Goal: Information Seeking & Learning: Learn about a topic

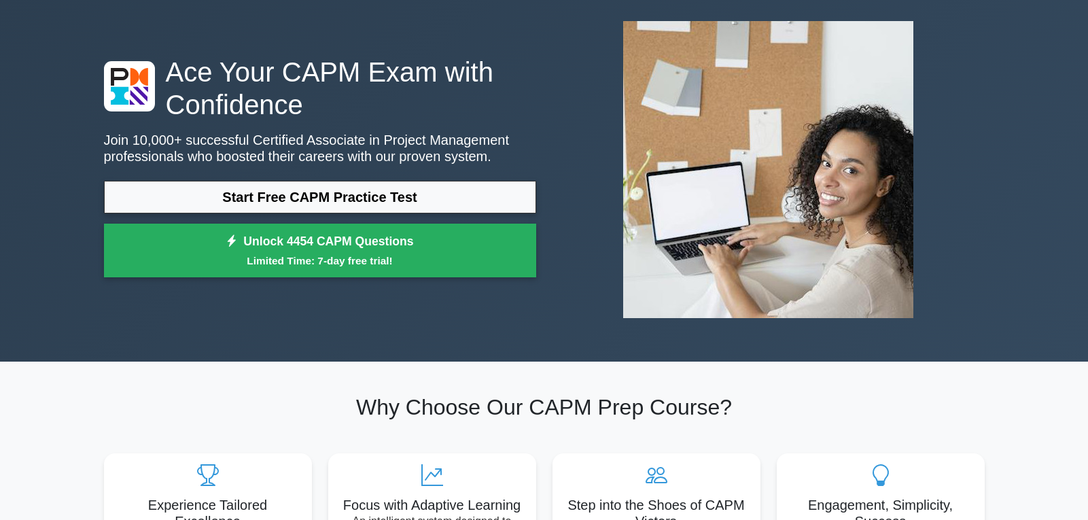
scroll to position [68, 0]
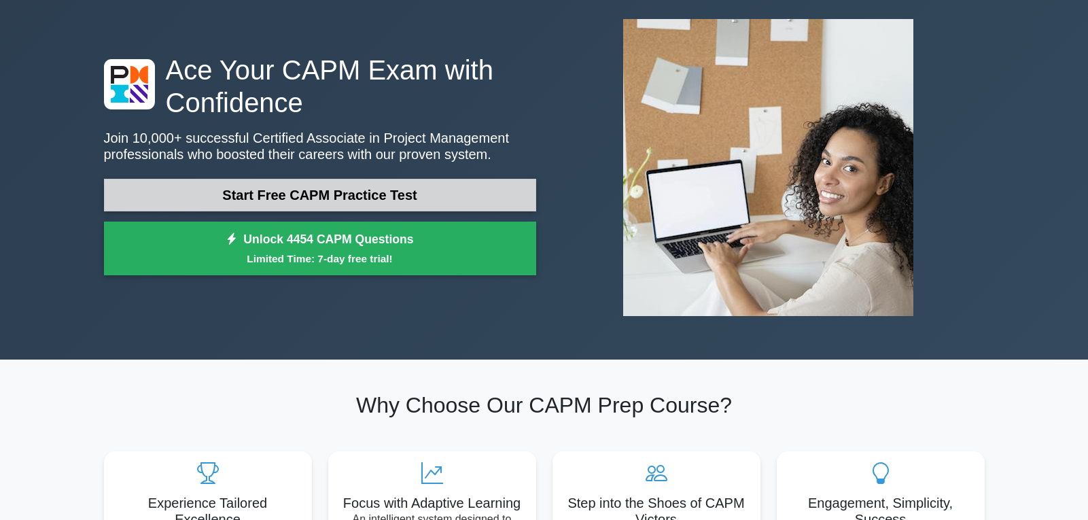
click at [362, 192] on link "Start Free CAPM Practice Test" at bounding box center [320, 195] width 432 height 33
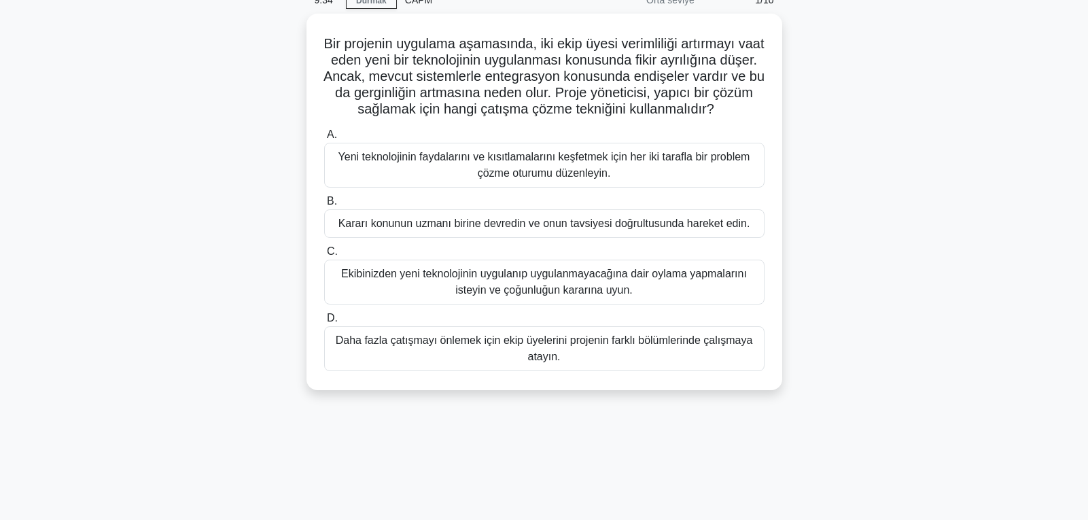
scroll to position [68, 0]
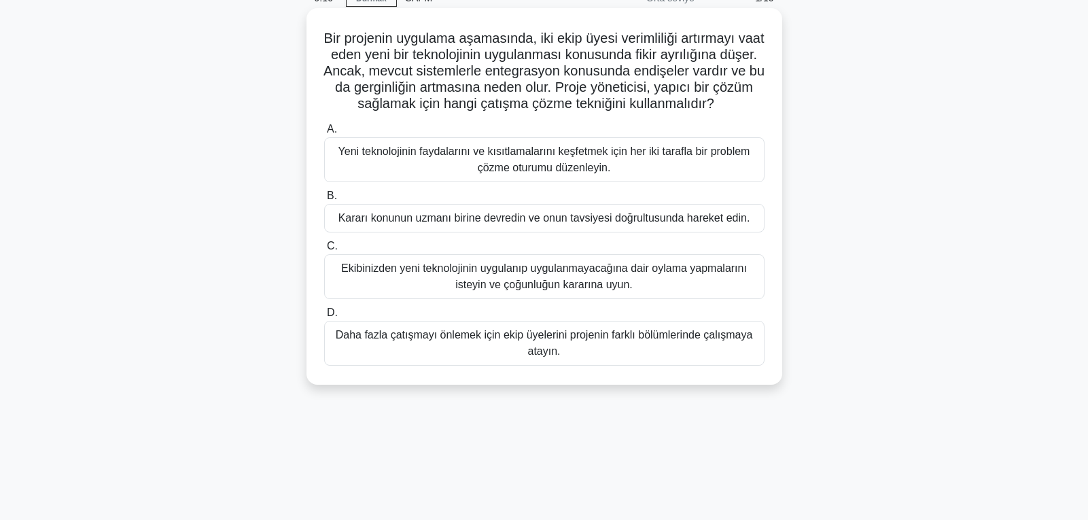
click at [573, 171] on font "Yeni teknolojinin faydalarını ve kısıtlamalarını keşfetmek için her iki tarafla…" at bounding box center [544, 159] width 412 height 28
click at [324, 134] on input "A. Yeni teknolojinin faydalarını ve kısıtlamalarını keşfetmek için her iki tara…" at bounding box center [324, 129] width 0 height 9
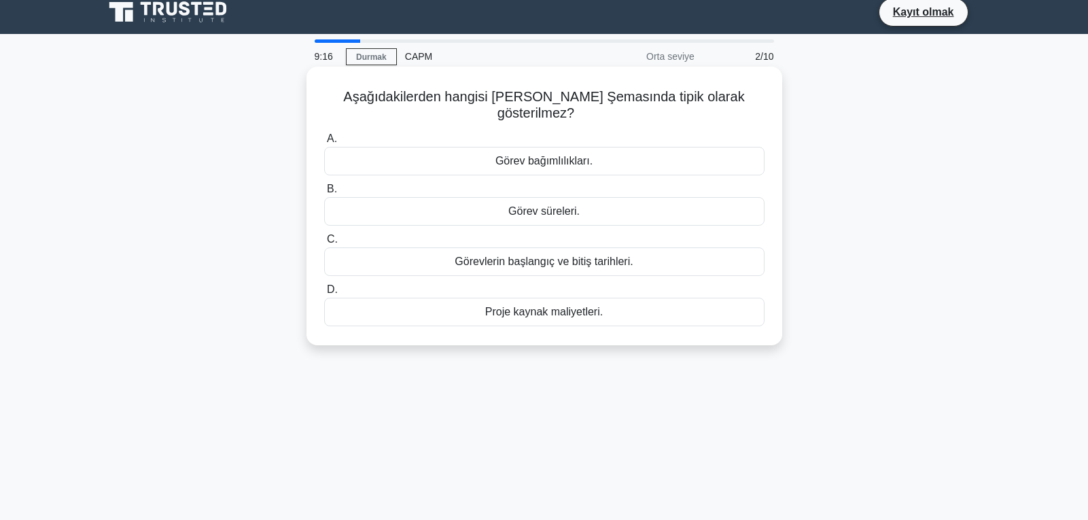
scroll to position [0, 0]
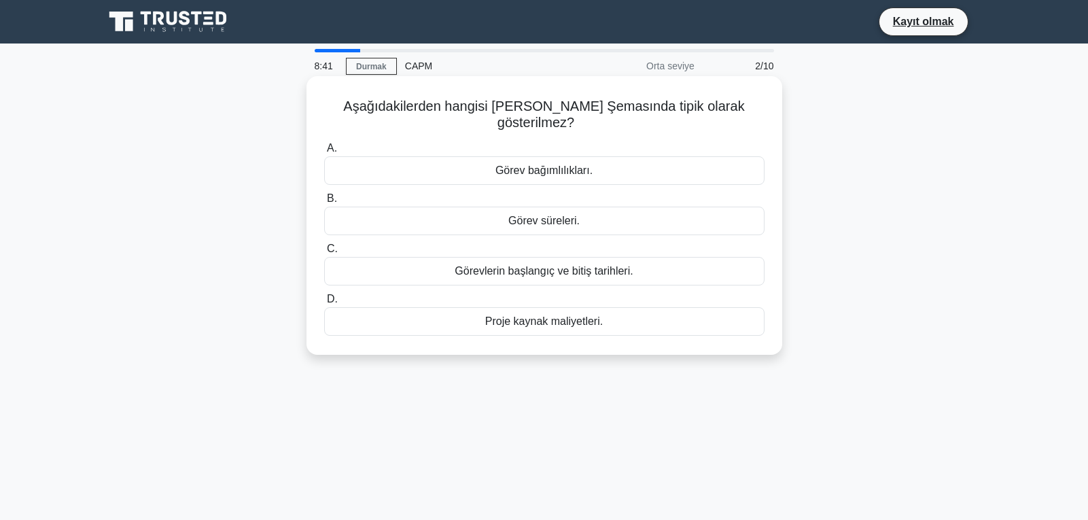
click at [552, 315] on font "Proje kaynak maliyetleri." at bounding box center [544, 321] width 118 height 12
click at [324, 303] on input "D. Proje kaynak maliyetleri." at bounding box center [324, 299] width 0 height 9
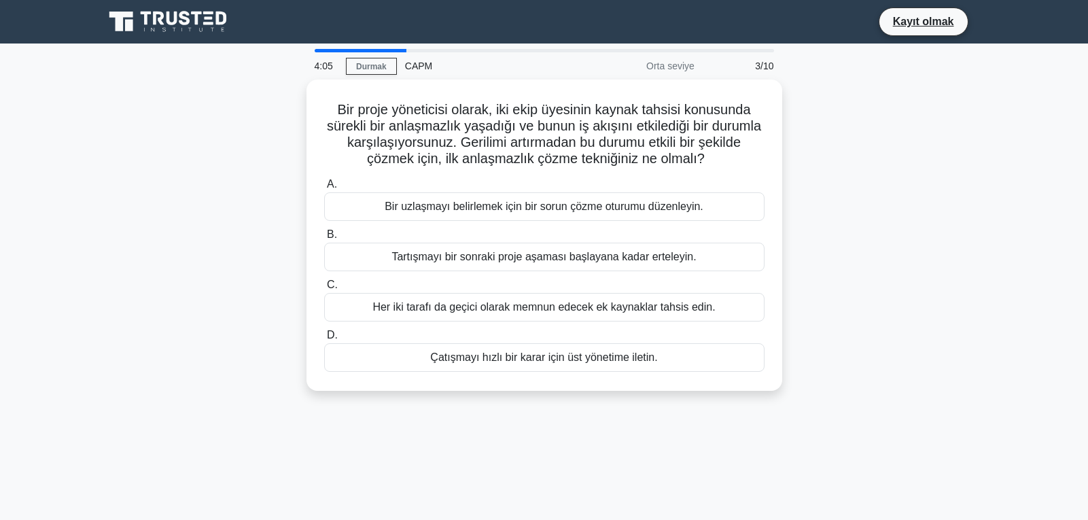
click at [840, 208] on div "Bir proje yöneticisi olarak, iki ekip üyesinin kaynak tahsisi konusunda sürekli…" at bounding box center [544, 242] width 897 height 327
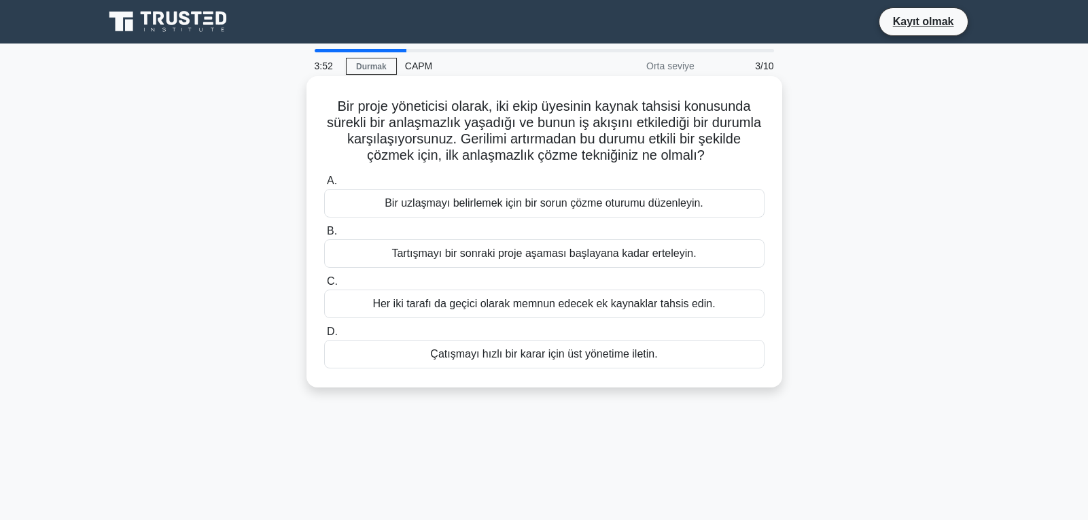
click at [433, 198] on font "Bir uzlaşmayı belirlemek için bir sorun çözme oturumu düzenleyin." at bounding box center [544, 203] width 319 height 12
click at [324, 185] on input "A. Bir uzlaşmayı belirlemek için bir sorun çözme oturumu düzenleyin." at bounding box center [324, 181] width 0 height 9
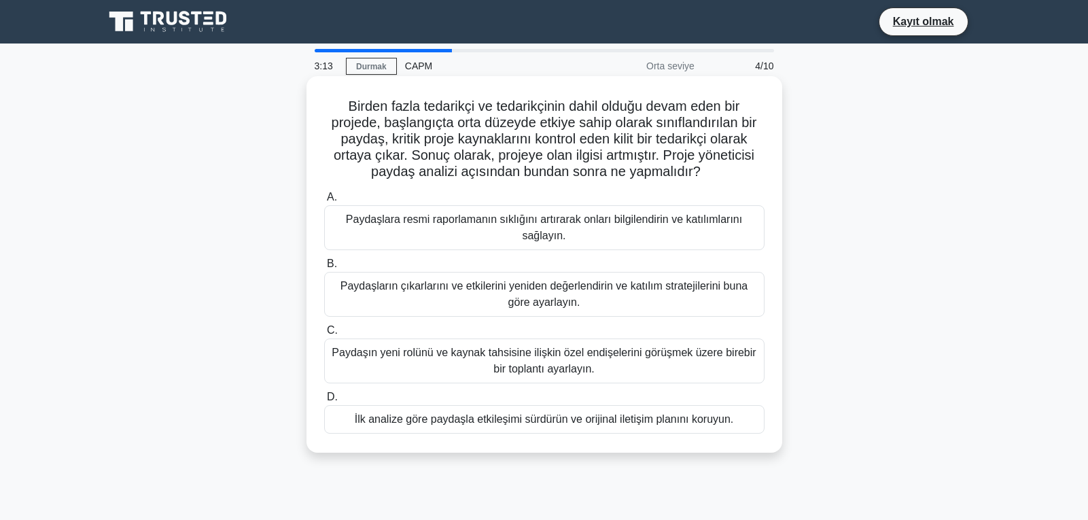
click at [491, 425] on font "İlk analize göre paydaşla etkileşimi sürdürün ve orijinal iletişim planını koru…" at bounding box center [544, 419] width 379 height 12
click at [324, 401] on input "D. İlk analize göre paydaşla etkileşimi sürdürün ve orijinal iletişim planını k…" at bounding box center [324, 397] width 0 height 9
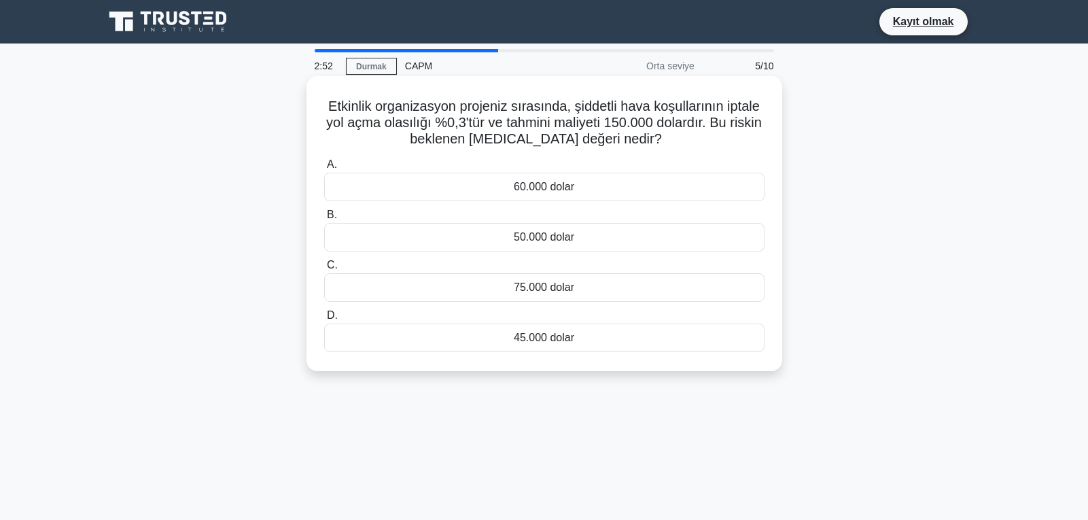
click at [545, 285] on font "75.000 dolar" at bounding box center [544, 287] width 60 height 12
click at [324, 270] on input "C. 75.000 dolar" at bounding box center [324, 265] width 0 height 9
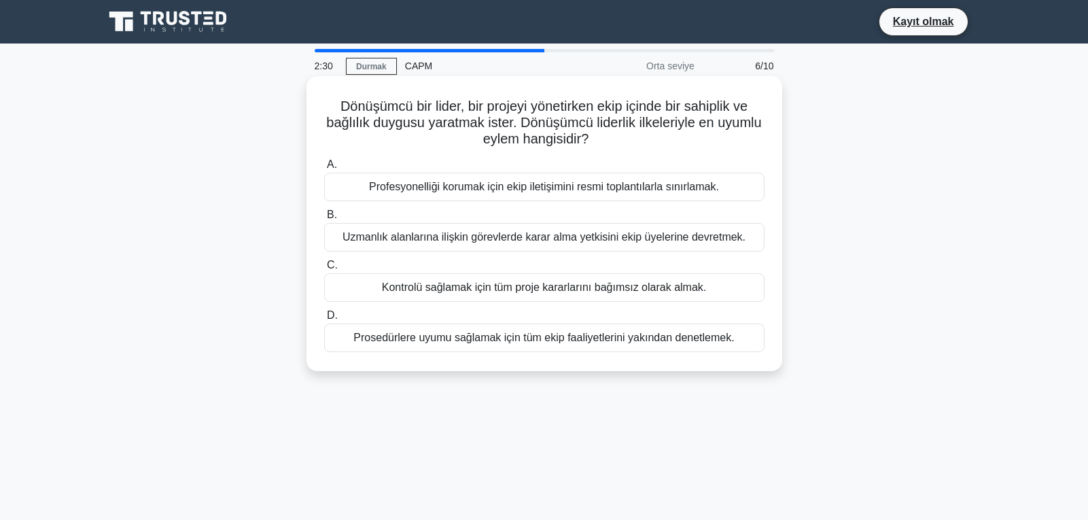
click at [477, 241] on font "Uzmanlık alanlarına ilişkin görevlerde karar alma yetkisini ekip üyelerine devr…" at bounding box center [543, 237] width 403 height 12
click at [324, 219] on input "B. Uzmanlık alanlarına ilişkin görevlerde karar alma yetkisini ekip üyelerine d…" at bounding box center [324, 215] width 0 height 9
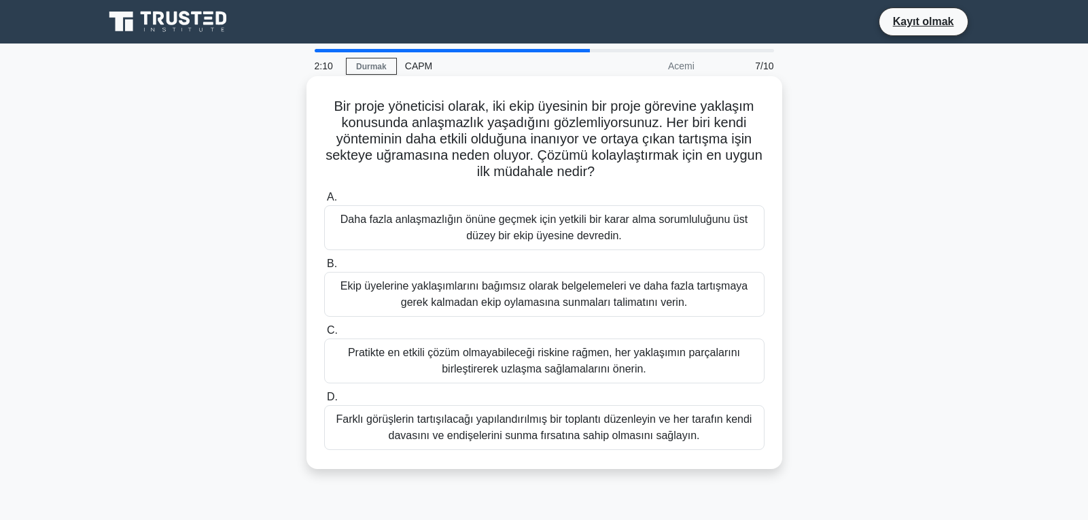
click at [418, 363] on font "Pratikte en etkili çözüm olmayabileceği riskine rağmen, her yaklaşımın parçalar…" at bounding box center [544, 360] width 428 height 33
click at [324, 335] on input "C. Pratikte en etkili çözüm olmayabileceği riskine rağmen, her yaklaşımın parça…" at bounding box center [324, 330] width 0 height 9
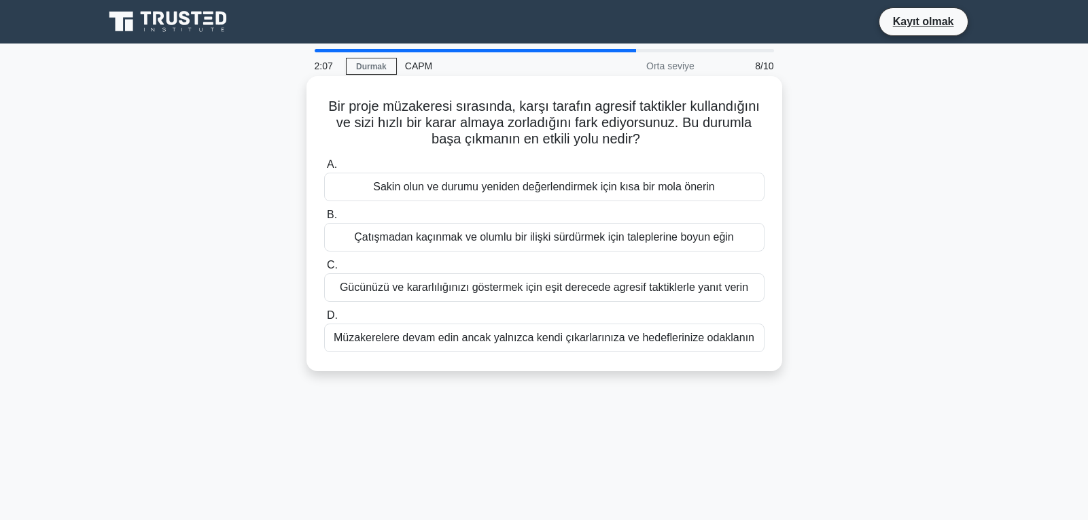
click at [392, 233] on font "Çatışmadan kaçınmak ve olumlu bir ilişki sürdürmek için taleplerine boyun eğin" at bounding box center [543, 237] width 379 height 12
click at [324, 219] on input "B. Çatışmadan kaçınmak ve olumlu bir ilişki sürdürmek için taleplerine boyun eğ…" at bounding box center [324, 215] width 0 height 9
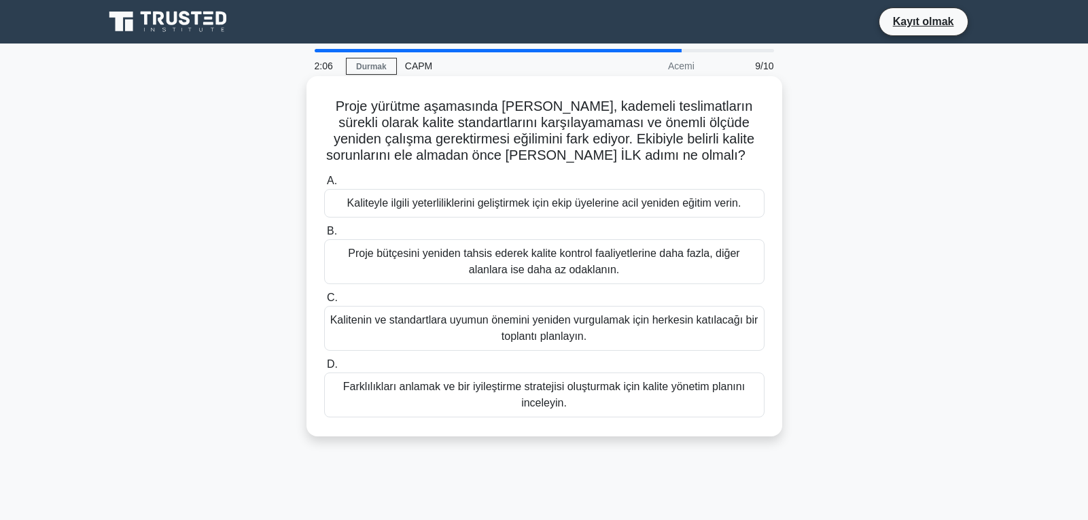
click at [412, 387] on font "Farklılıkları anlamak ve bir iyileştirme stratejisi oluşturmak için kalite yöne…" at bounding box center [543, 394] width 401 height 28
click at [324, 369] on input "D. Farklılıkları anlamak ve bir iyileştirme stratejisi oluşturmak için kalite y…" at bounding box center [324, 364] width 0 height 9
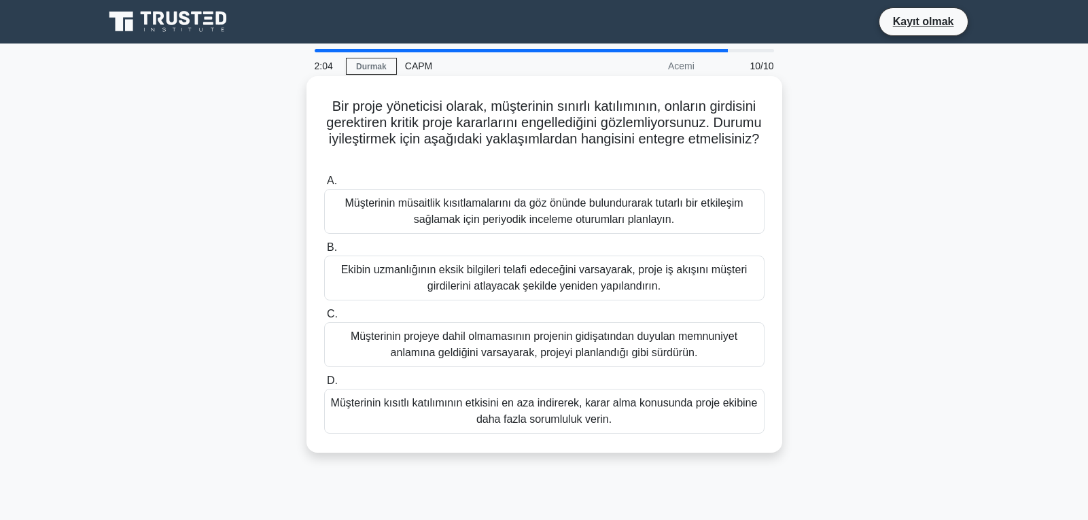
click at [406, 275] on font "Ekibin uzmanlığının eksik bilgileri telafi edeceğini varsayarak, proje iş akışı…" at bounding box center [544, 278] width 406 height 28
click at [324, 252] on input "B. Ekibin uzmanlığının eksik bilgileri telafi edeceğini varsayarak, proje iş ak…" at bounding box center [324, 247] width 0 height 9
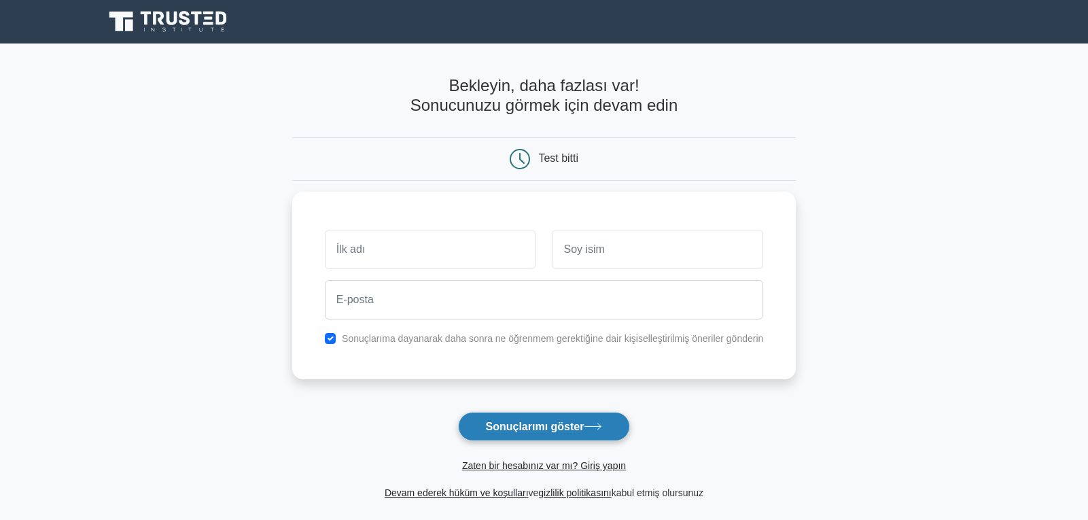
click at [524, 432] on font "Sonuçlarımı göster" at bounding box center [535, 427] width 99 height 12
click at [360, 224] on div at bounding box center [431, 246] width 228 height 50
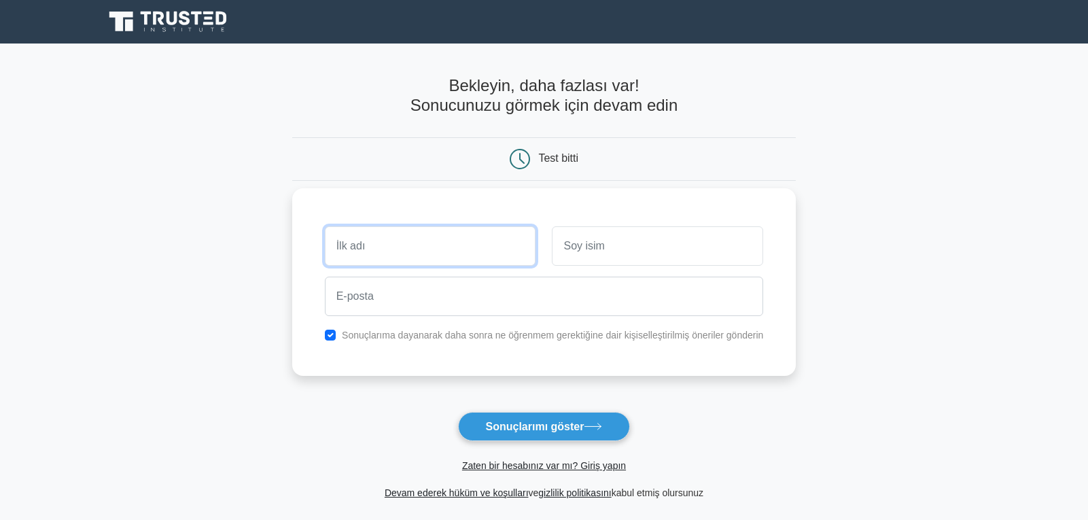
click at [364, 245] on input "text" at bounding box center [430, 245] width 211 height 39
type input "rkun"
click at [589, 245] on input "text" at bounding box center [657, 245] width 211 height 39
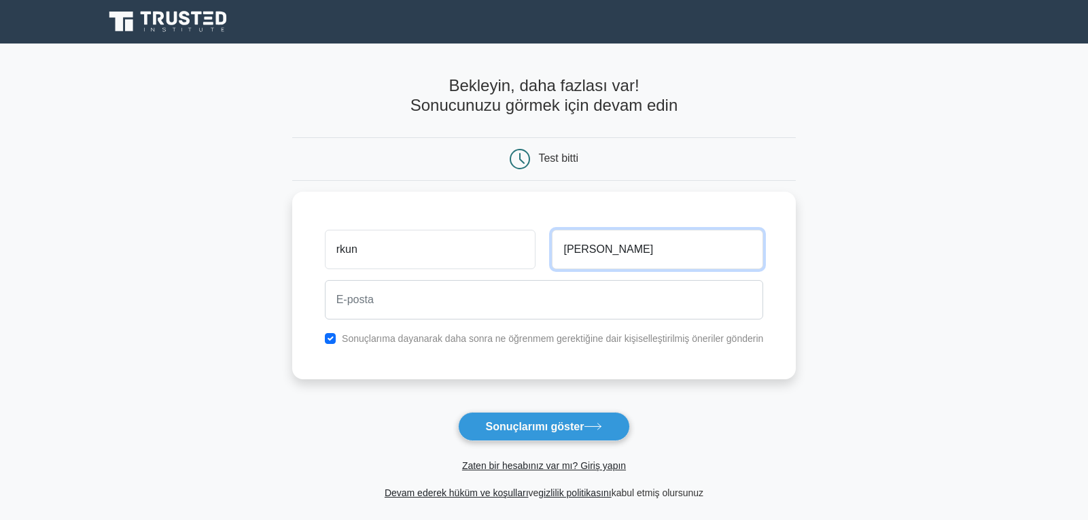
type input "[PERSON_NAME]"
click at [245, 333] on main "Bekleyin, daha fazlası var! Sonucunuzu görmek için devam edin Test bitti rkun" at bounding box center [544, 288] width 1088 height 490
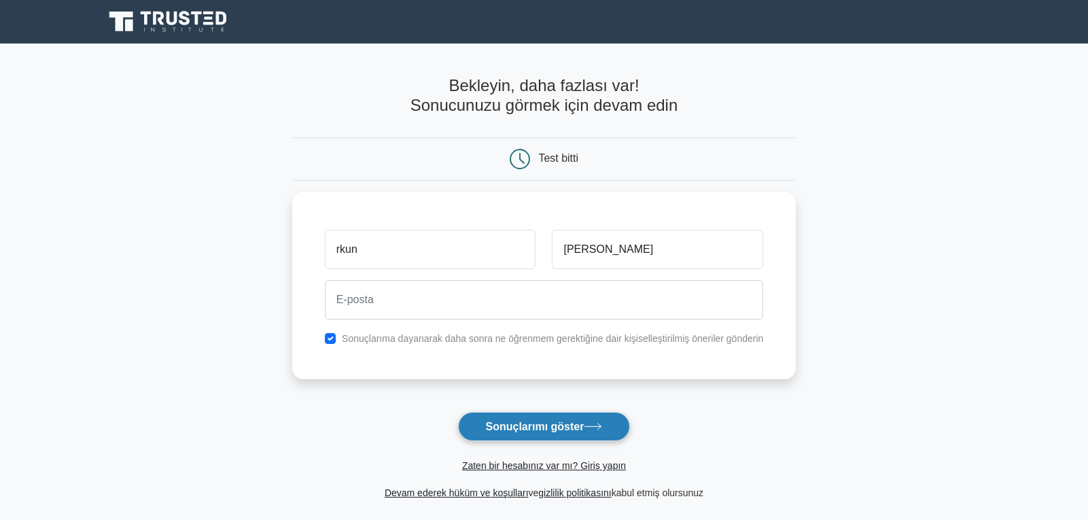
click at [534, 419] on button "Sonuçlarımı göster" at bounding box center [544, 426] width 173 height 29
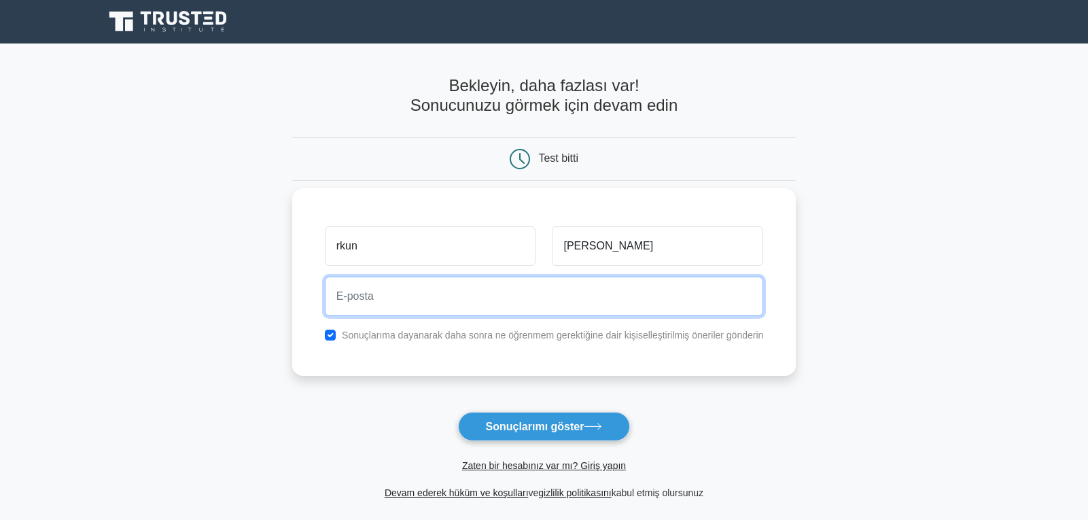
click at [369, 302] on input "email" at bounding box center [544, 295] width 439 height 39
type input "[EMAIL_ADDRESS][PERSON_NAME][DOMAIN_NAME]"
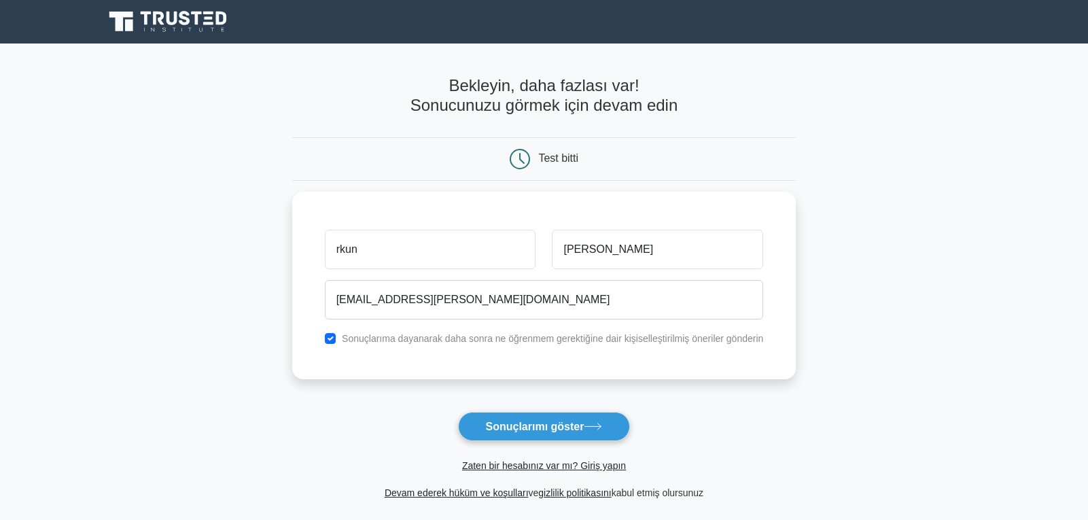
click at [353, 422] on form "Bekleyin, daha fazlası var! Sonucunuzu görmek için devam edin Test bitti rkun" at bounding box center [544, 288] width 504 height 425
drag, startPoint x: 529, startPoint y: 424, endPoint x: 499, endPoint y: 406, distance: 35.3
click at [529, 424] on font "Sonuçlarımı göster" at bounding box center [535, 427] width 99 height 12
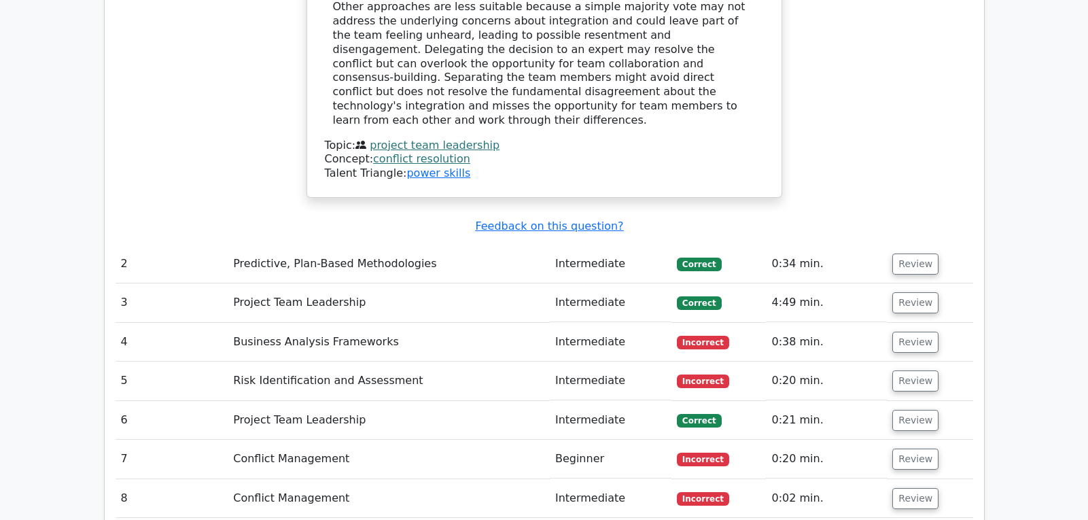
scroll to position [1766, 0]
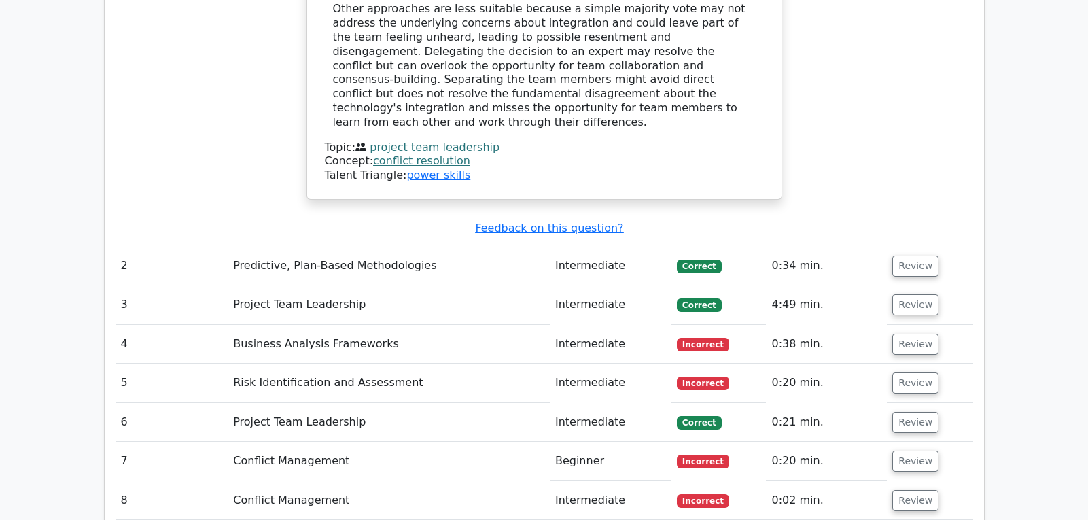
click at [704, 338] on span "Incorrect" at bounding box center [703, 345] width 52 height 14
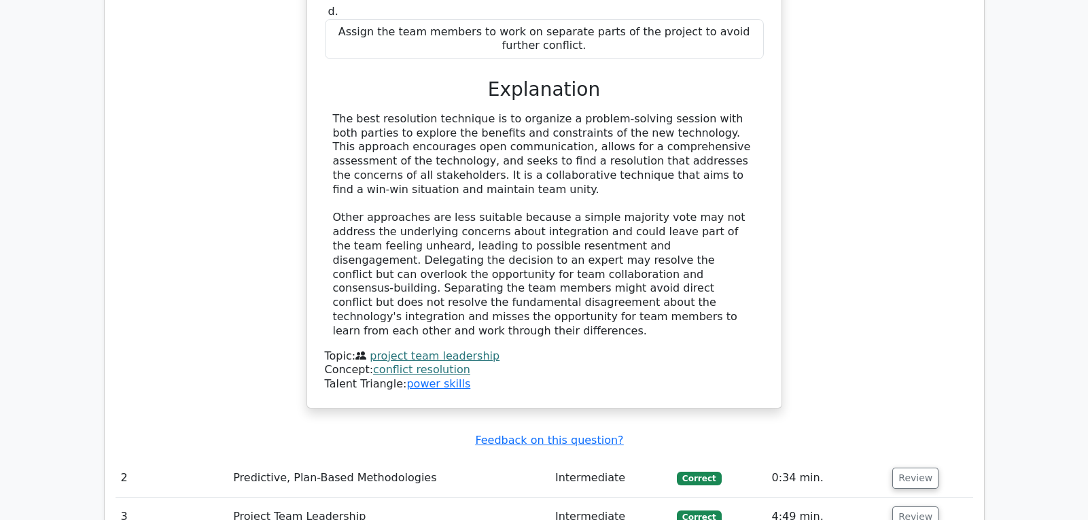
scroll to position [1563, 0]
